Goal: Task Accomplishment & Management: Manage account settings

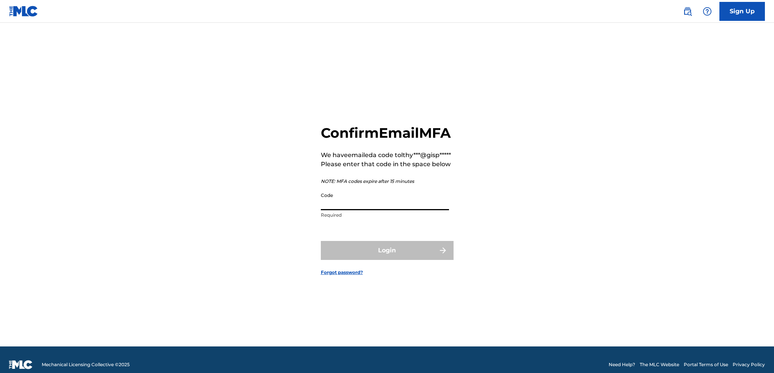
click at [375, 210] on input "Code" at bounding box center [385, 200] width 128 height 22
click at [392, 210] on input "Code" at bounding box center [385, 200] width 128 height 22
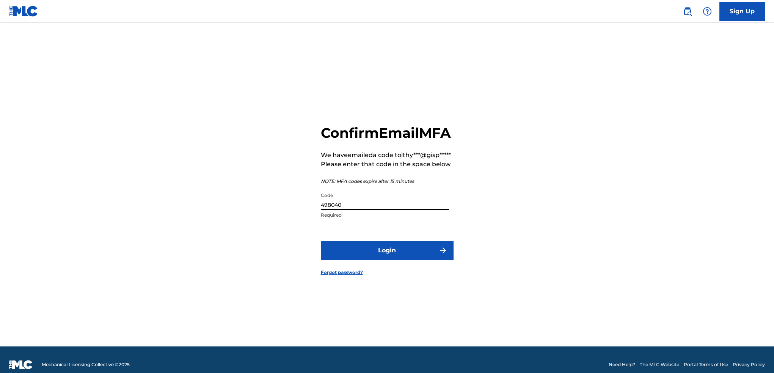
type input "498040"
click at [396, 259] on button "Login" at bounding box center [387, 250] width 133 height 19
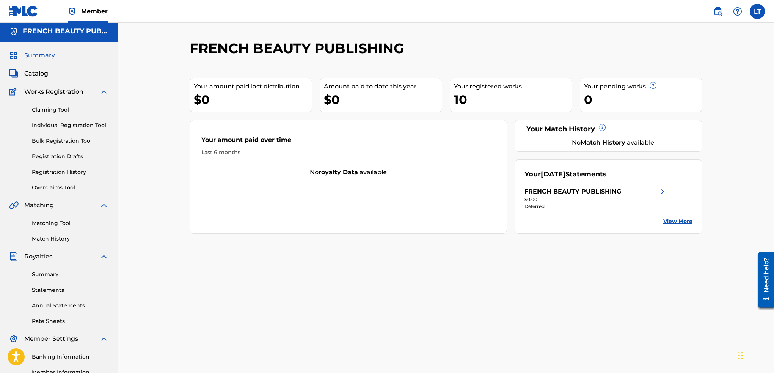
scroll to position [98, 0]
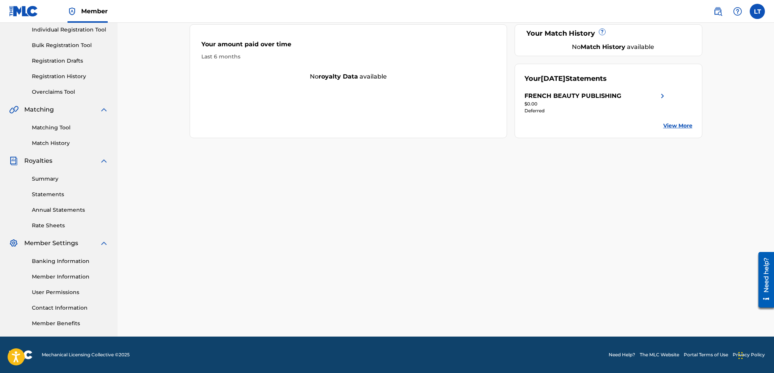
click at [64, 263] on link "Banking Information" at bounding box center [70, 261] width 77 height 8
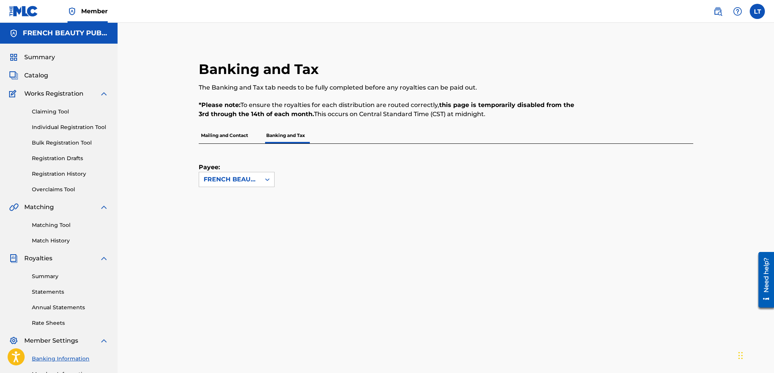
click at [230, 134] on p "Mailing and Contact" at bounding box center [225, 135] width 52 height 16
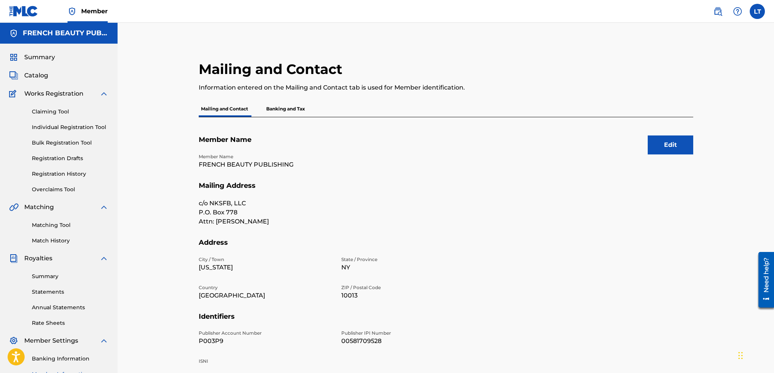
scroll to position [63, 0]
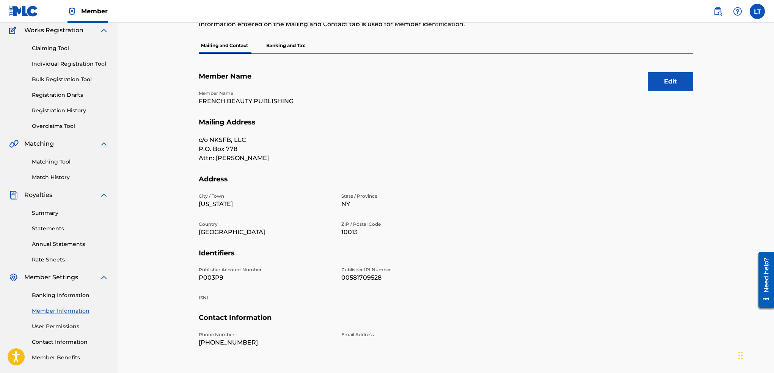
click at [290, 43] on p "Banking and Tax" at bounding box center [285, 46] width 43 height 16
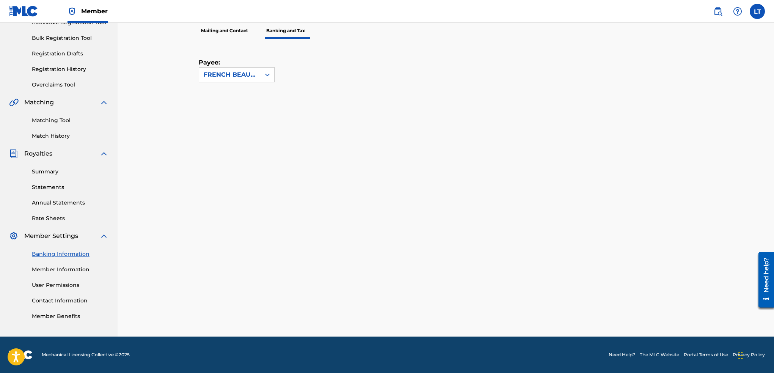
scroll to position [105, 0]
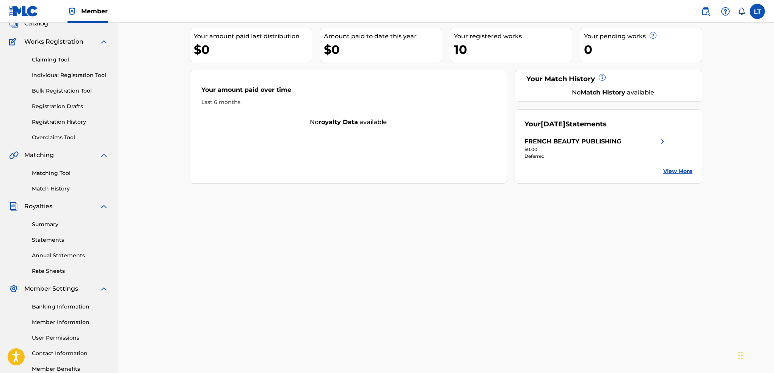
scroll to position [98, 0]
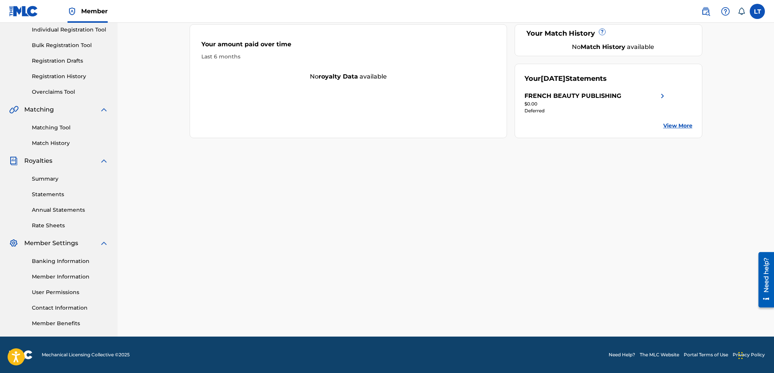
click at [64, 290] on link "User Permissions" at bounding box center [70, 292] width 77 height 8
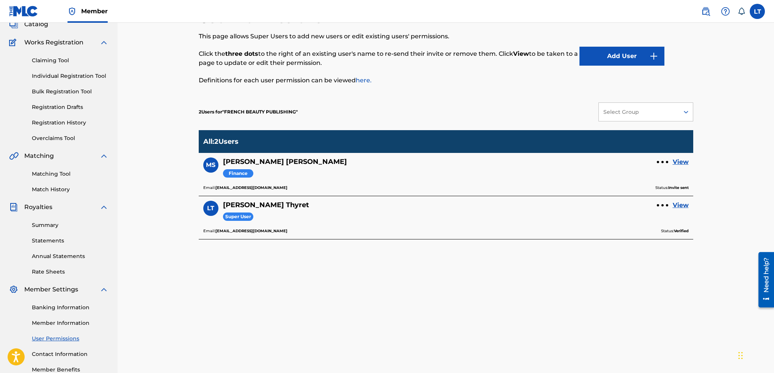
scroll to position [98, 0]
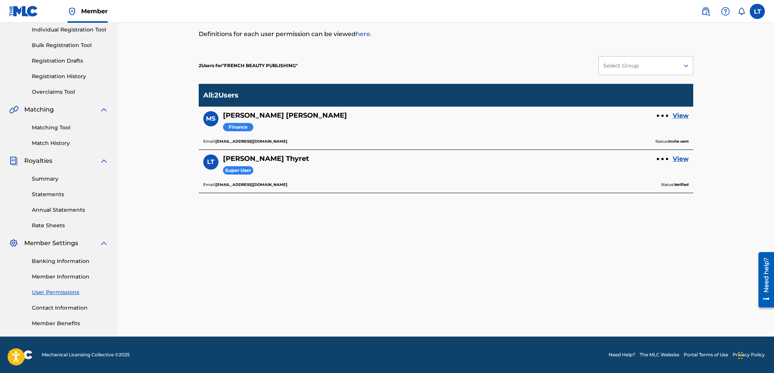
click at [60, 258] on link "Banking Information" at bounding box center [70, 261] width 77 height 8
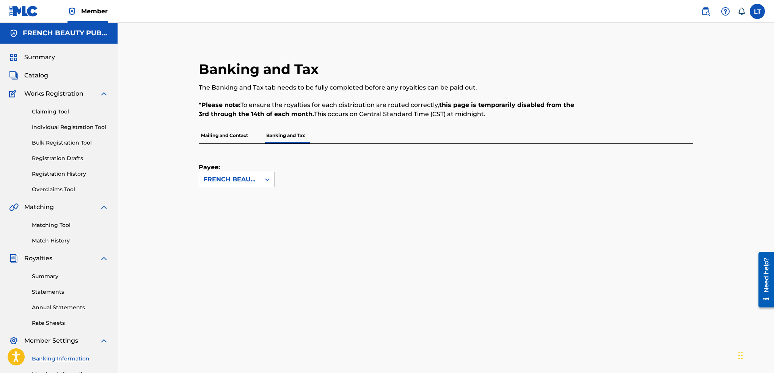
click at [221, 139] on p "Mailing and Contact" at bounding box center [225, 135] width 52 height 16
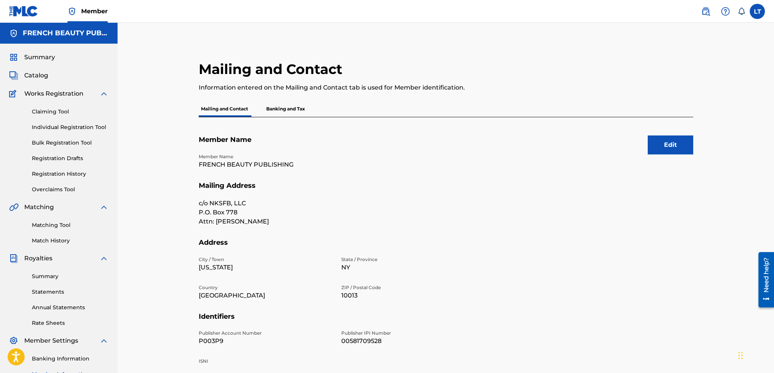
click at [283, 109] on p "Banking and Tax" at bounding box center [285, 109] width 43 height 16
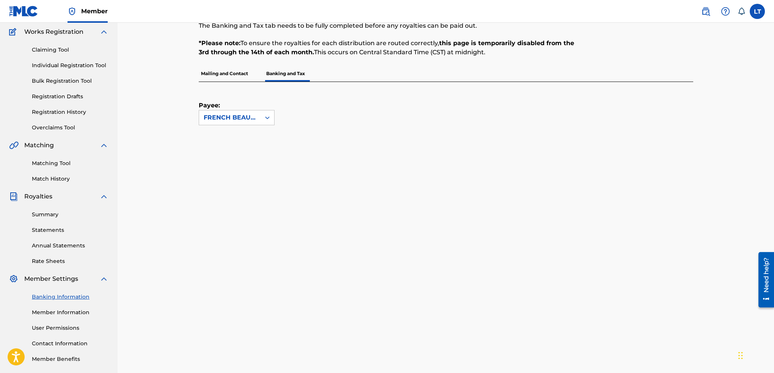
scroll to position [30, 0]
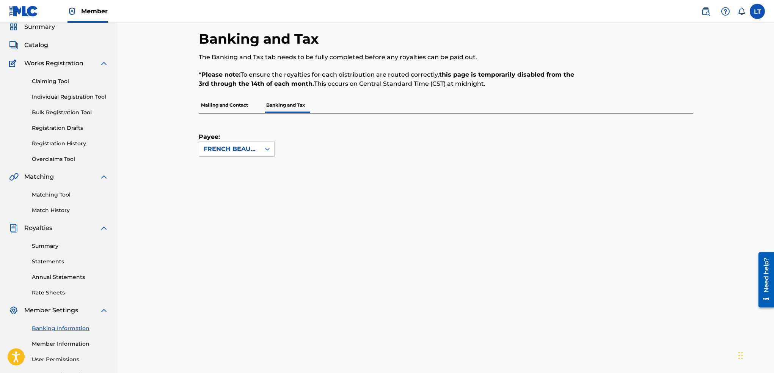
click at [73, 329] on link "Banking Information" at bounding box center [70, 328] width 77 height 8
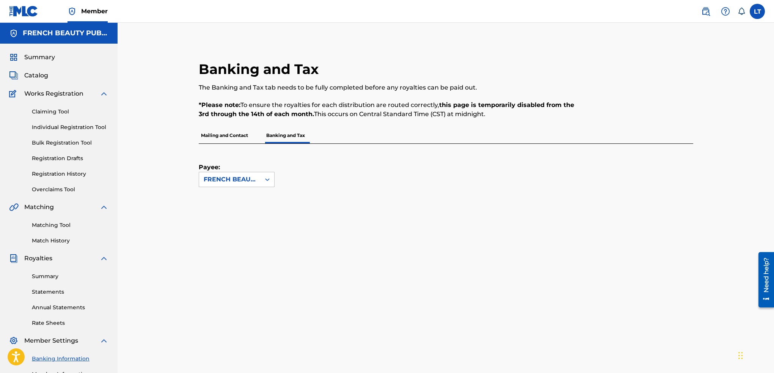
click at [224, 135] on p "Mailing and Contact" at bounding box center [225, 135] width 52 height 16
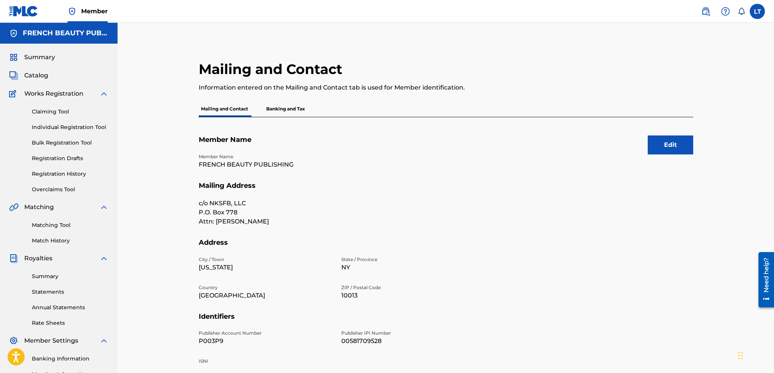
scroll to position [63, 0]
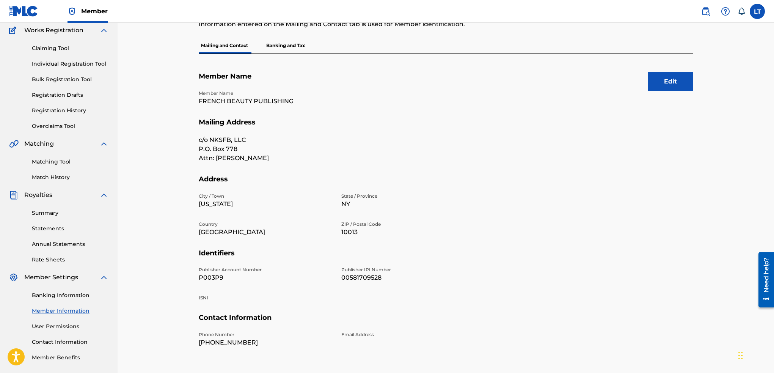
click at [296, 40] on p "Banking and Tax" at bounding box center [285, 46] width 43 height 16
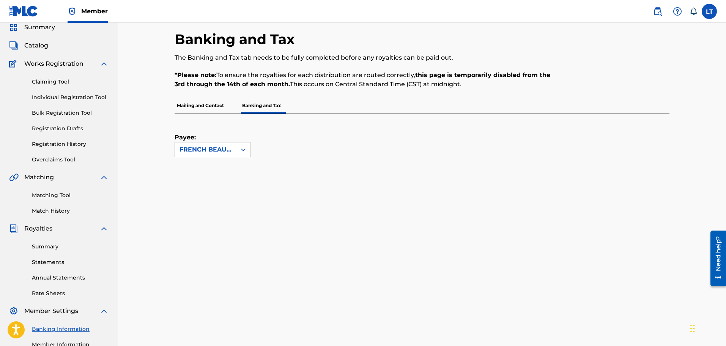
scroll to position [6, 0]
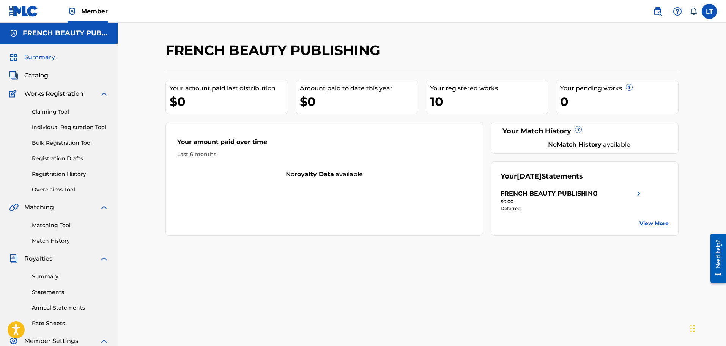
click at [709, 13] on label at bounding box center [709, 11] width 15 height 15
click at [709, 11] on input "LT Lemuel Thyret lthyret@gispc.com Notification Preferences Profile Log out" at bounding box center [709, 11] width 0 height 0
click at [640, 107] on p "Log out" at bounding box center [636, 107] width 18 height 7
click at [709, 11] on input "LT Lemuel Thyret lthyret@gispc.com Notification Preferences Profile Log out" at bounding box center [709, 11] width 0 height 0
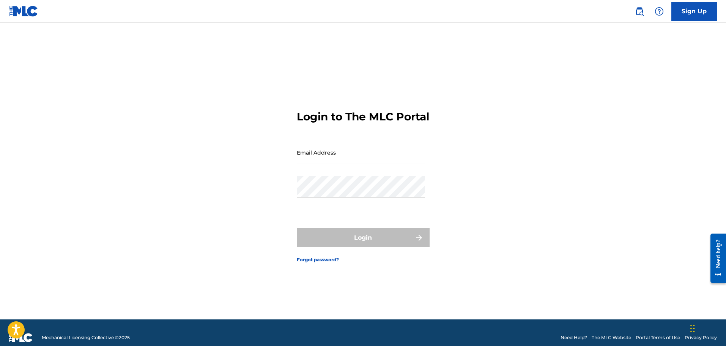
type input "lem@biglct.com"
type input "[EMAIL_ADDRESS][DOMAIN_NAME]"
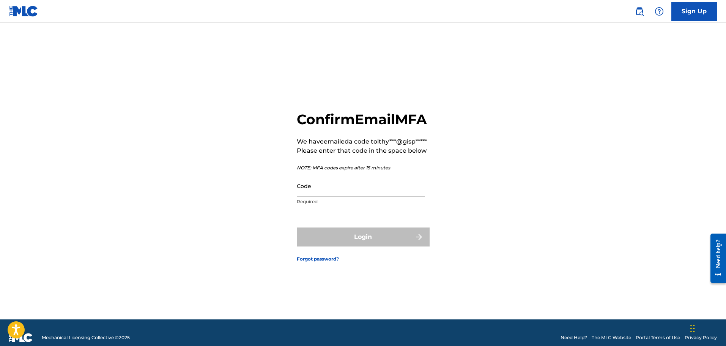
click at [31, 10] on img at bounding box center [23, 11] width 29 height 11
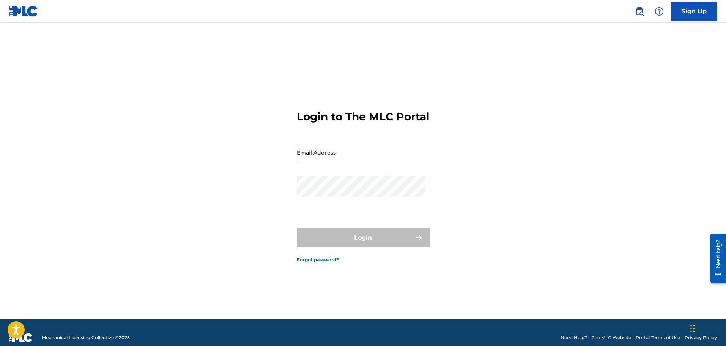
type input "lem@biglct.com"
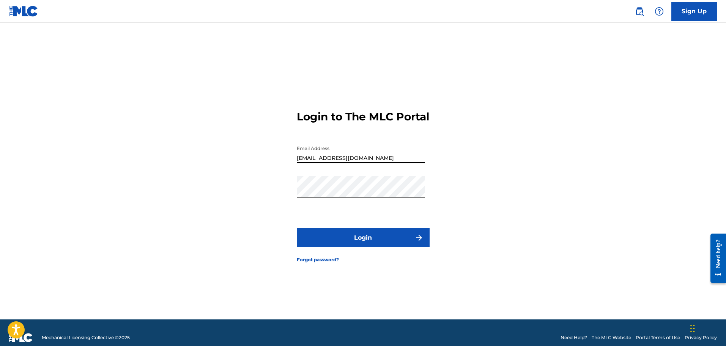
click at [274, 159] on div "Login to The MLC Portal Email Address lem@biglct.com Password Login Forgot pass…" at bounding box center [363, 180] width 531 height 277
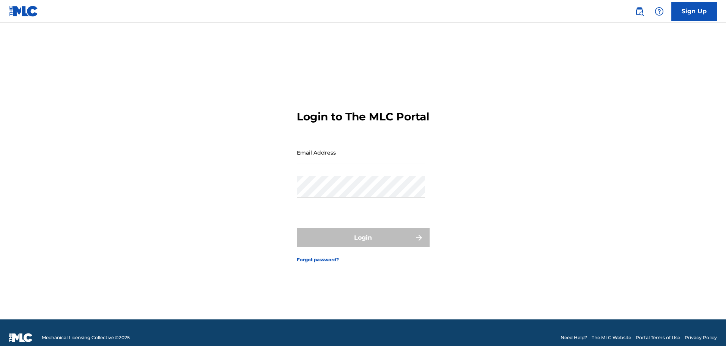
type input "[EMAIL_ADDRESS][DOMAIN_NAME]"
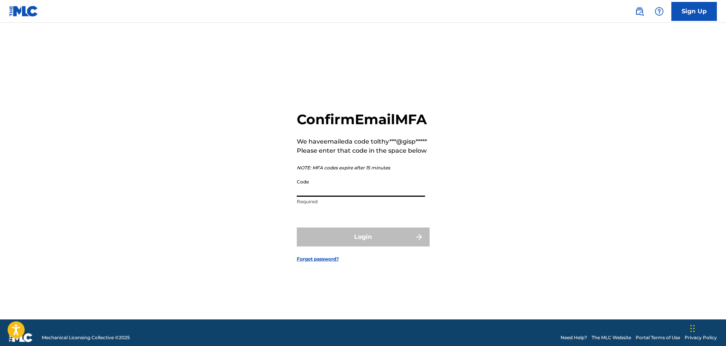
click at [365, 197] on input "Code" at bounding box center [361, 186] width 128 height 22
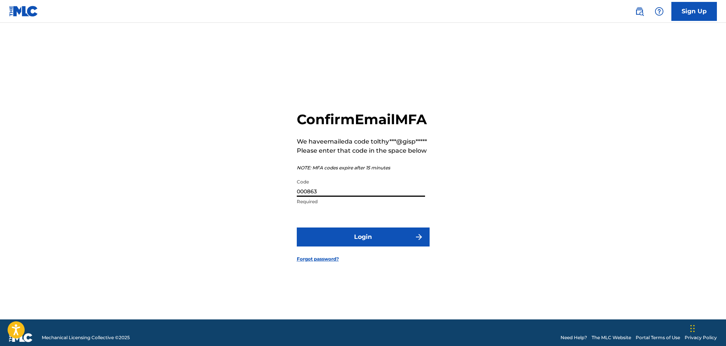
type input "000863"
click at [383, 245] on button "Login" at bounding box center [363, 236] width 133 height 19
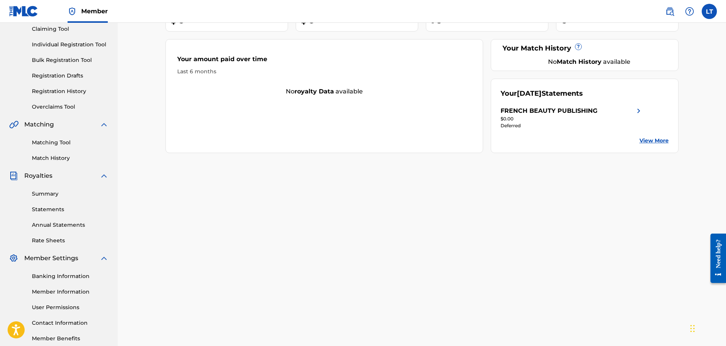
scroll to position [125, 0]
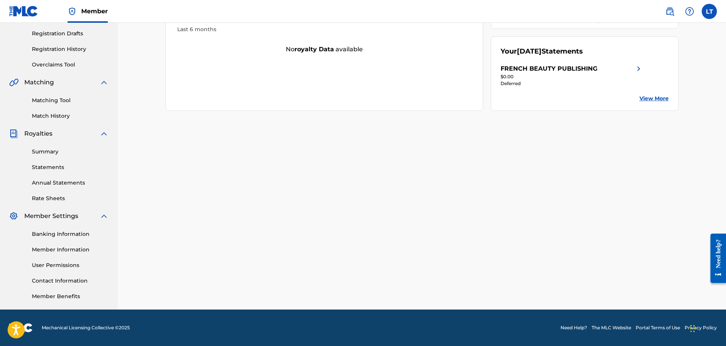
click at [59, 233] on link "Banking Information" at bounding box center [70, 234] width 77 height 8
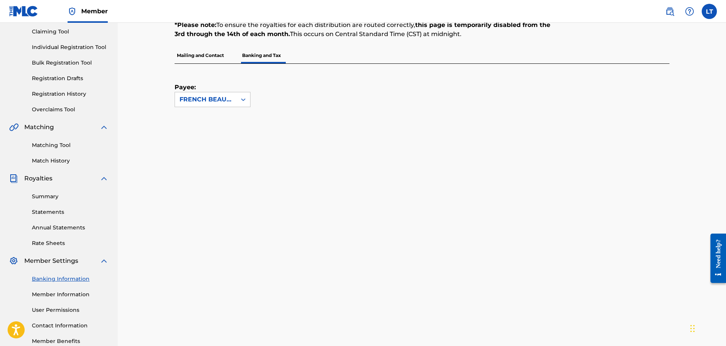
scroll to position [78, 0]
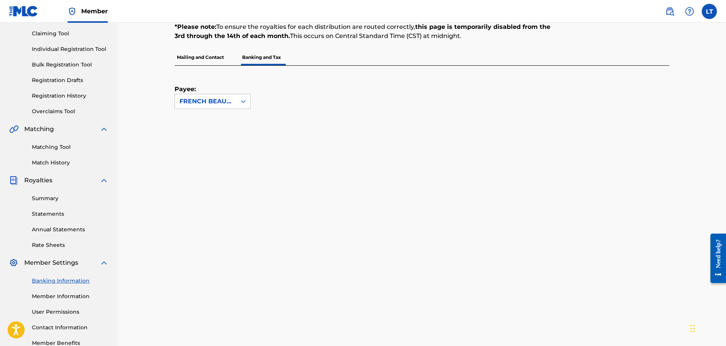
click at [206, 57] on p "Mailing and Contact" at bounding box center [201, 57] width 52 height 16
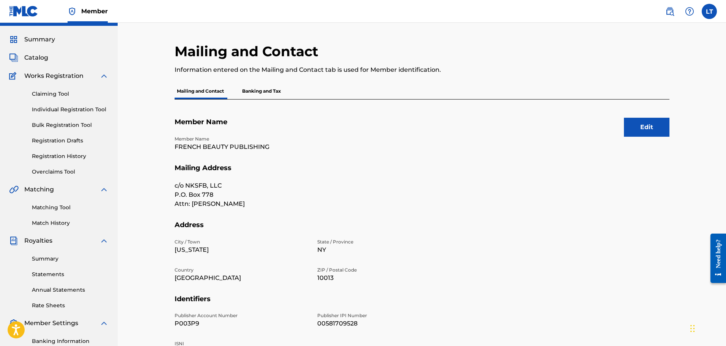
scroll to position [5, 0]
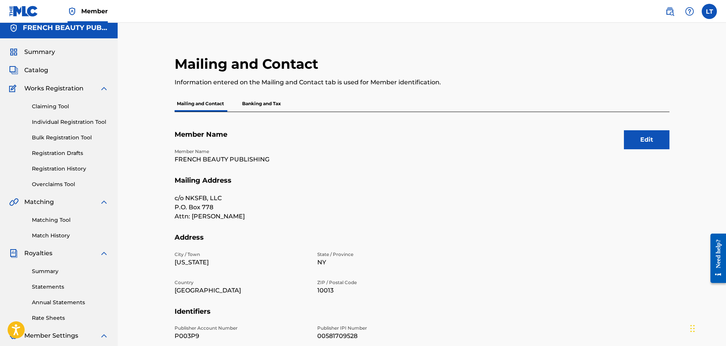
click at [265, 100] on p "Banking and Tax" at bounding box center [261, 104] width 43 height 16
